Goal: Information Seeking & Learning: Find specific fact

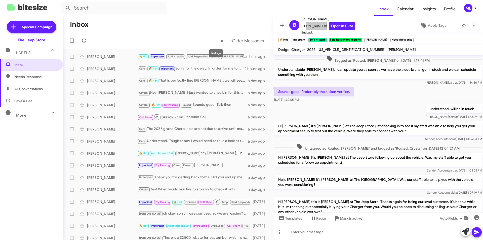
scroll to position [237, 0]
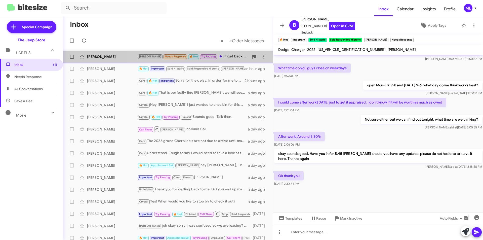
click at [201, 56] on span "Try Pausing" at bounding box center [208, 56] width 15 height 3
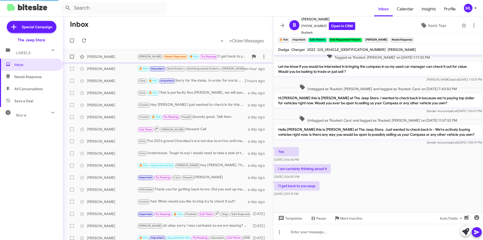
scroll to position [75, 0]
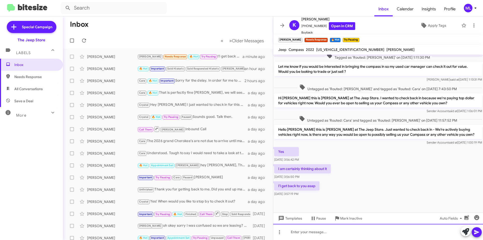
click at [312, 234] on div at bounding box center [378, 232] width 210 height 16
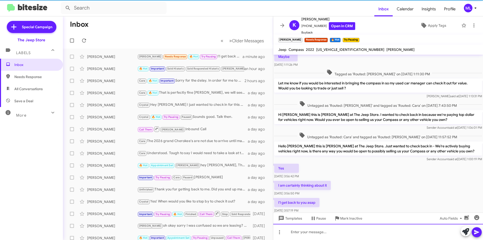
scroll to position [93, 0]
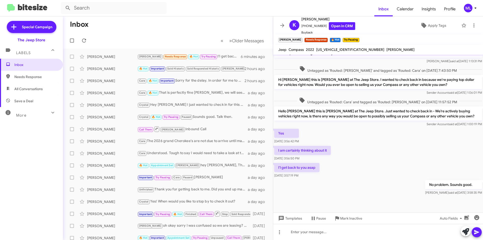
click at [25, 98] on span "Save a Deal" at bounding box center [23, 100] width 19 height 5
type input "in:not-interested"
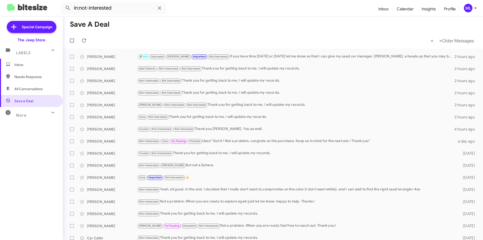
click at [11, 65] on span "Inbox" at bounding box center [31, 65] width 63 height 12
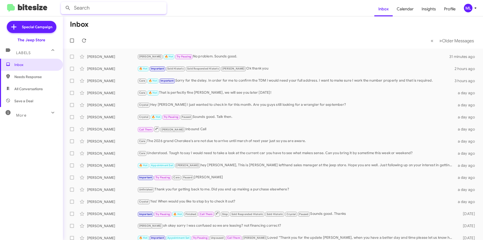
click at [111, 9] on input "text" at bounding box center [114, 8] width 106 height 12
type input "[PERSON_NAME]"
click at [63, 3] on button at bounding box center [68, 8] width 10 height 10
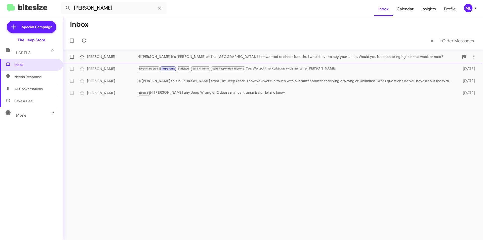
click at [95, 55] on div "[PERSON_NAME]" at bounding box center [112, 56] width 50 height 5
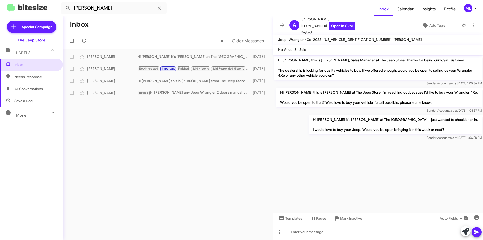
click at [343, 41] on span "[US_VEHICLE_IDENTIFICATION_NUMBER]" at bounding box center [358, 39] width 68 height 5
copy span "[US_VEHICLE_IDENTIFICATION_NUMBER]"
